Goal: Navigation & Orientation: Go to known website

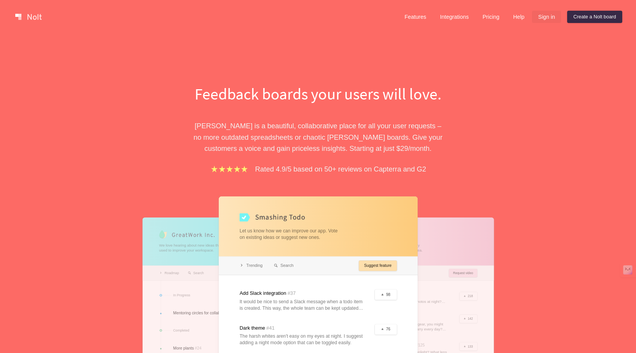
click at [542, 17] on link "Sign in" at bounding box center [546, 17] width 29 height 12
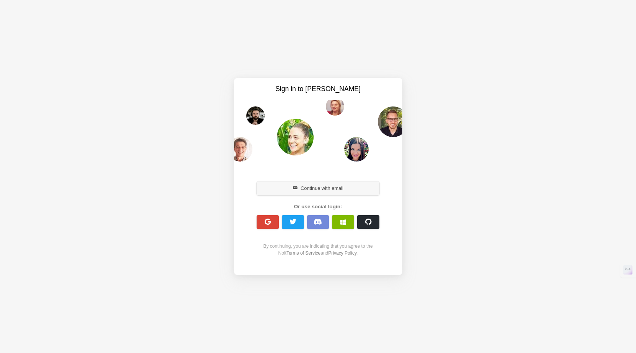
click at [306, 185] on button "Continue with email" at bounding box center [318, 188] width 123 height 14
